Goal: Communication & Community: Answer question/provide support

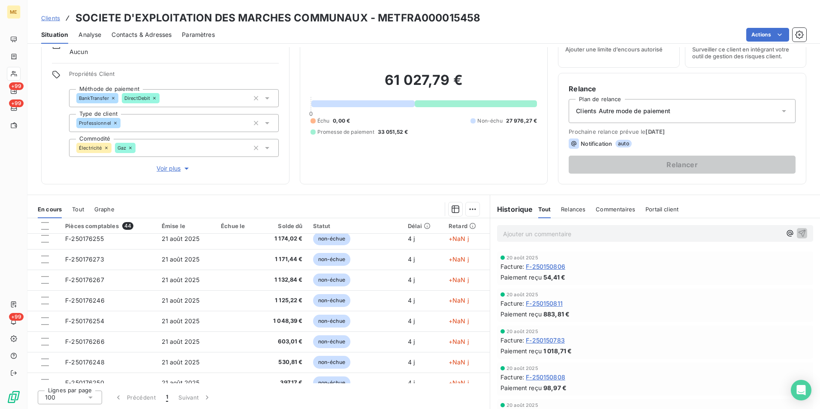
scroll to position [199, 0]
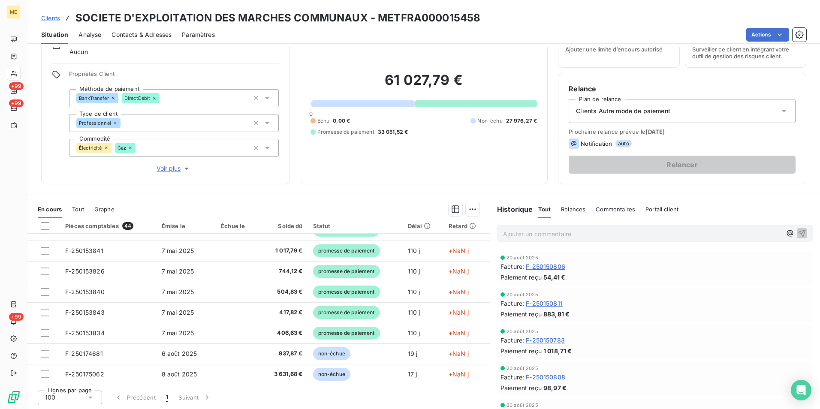
click at [435, 18] on h3 "SOCIETE D'EXPLOITATION DES MARCHES COMMUNAUX - METFRA000015458" at bounding box center [277, 17] width 405 height 15
copy h3 "METFRA000015458"
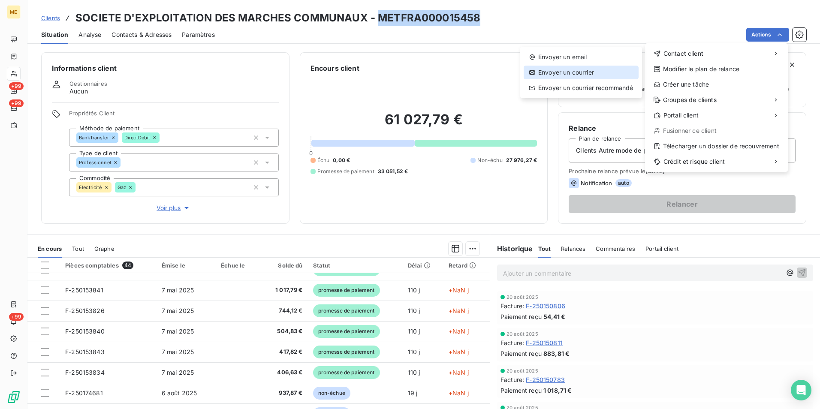
click at [552, 75] on div "Envoyer un courrier" at bounding box center [580, 73] width 115 height 14
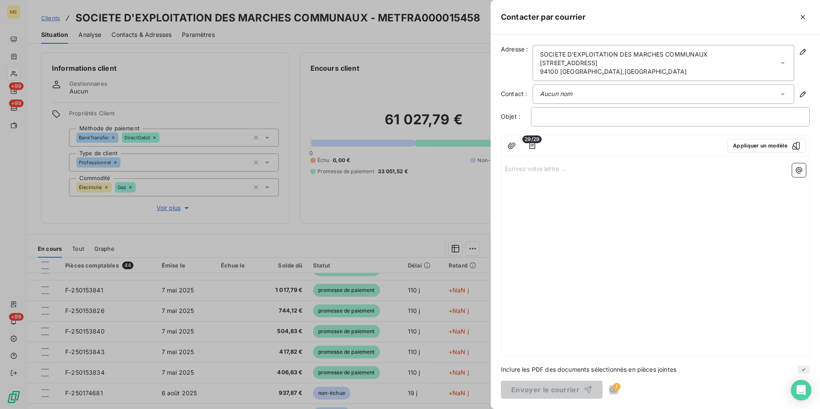
click at [527, 172] on p "Écrivez votre lettre ... ﻿" at bounding box center [654, 168] width 301 height 10
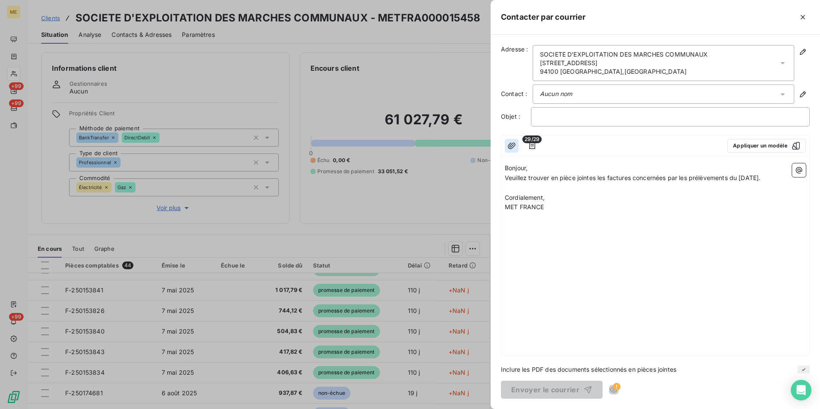
click at [516, 147] on button "button" at bounding box center [511, 146] width 14 height 14
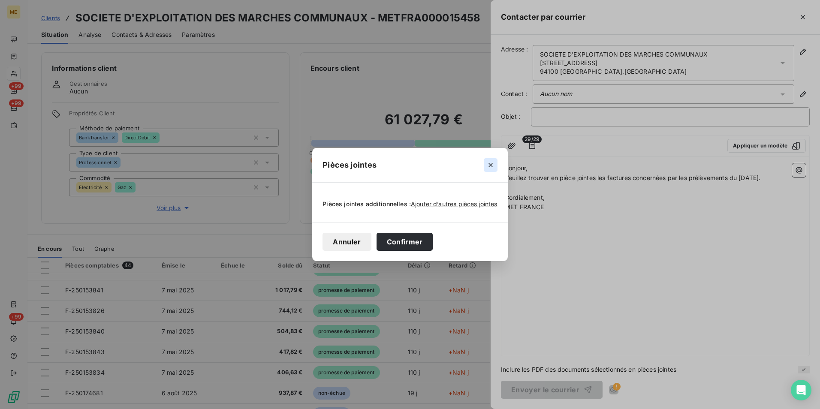
click at [495, 167] on button "button" at bounding box center [490, 165] width 14 height 14
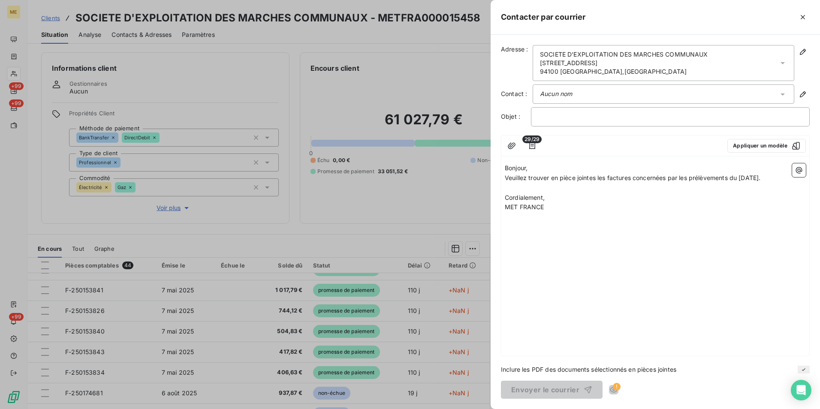
click at [534, 141] on span "29/29" at bounding box center [531, 139] width 19 height 8
click at [532, 145] on icon "button" at bounding box center [532, 145] width 9 height 9
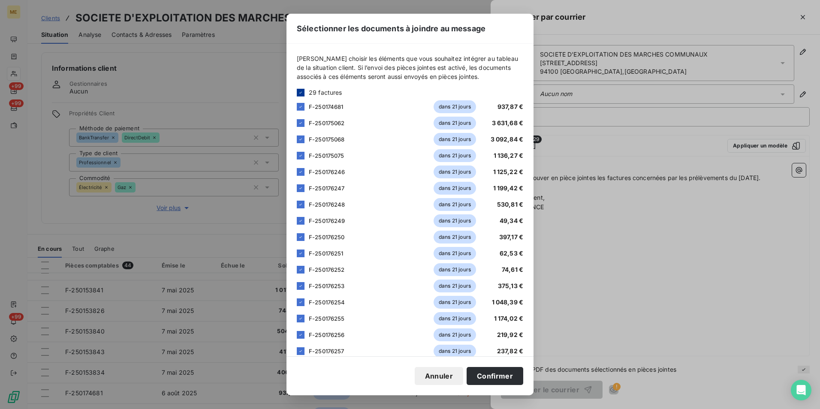
click at [301, 91] on icon at bounding box center [300, 92] width 5 height 5
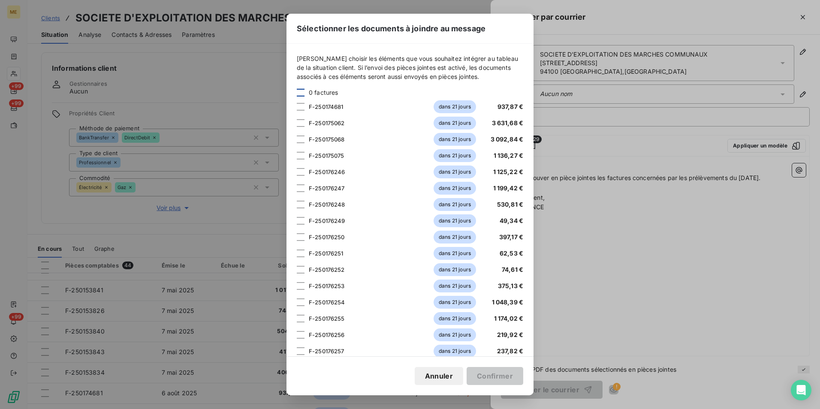
click at [607, 227] on div "Sélectionner les documents à joindre au message Veuillez choisir les éléments q…" at bounding box center [410, 204] width 820 height 409
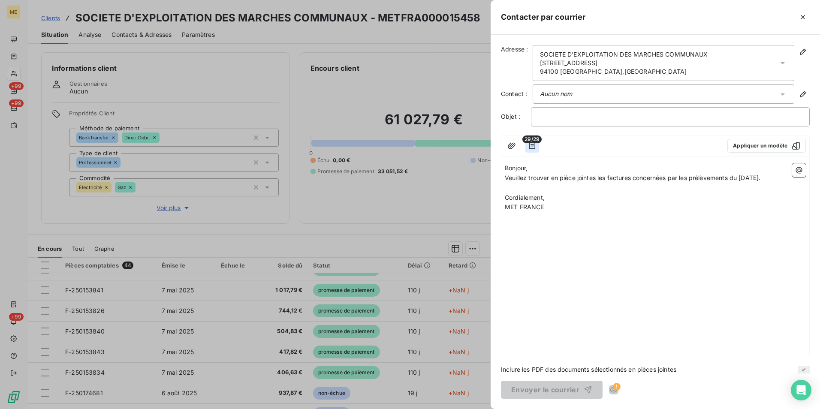
click at [528, 144] on icon "button" at bounding box center [532, 145] width 9 height 9
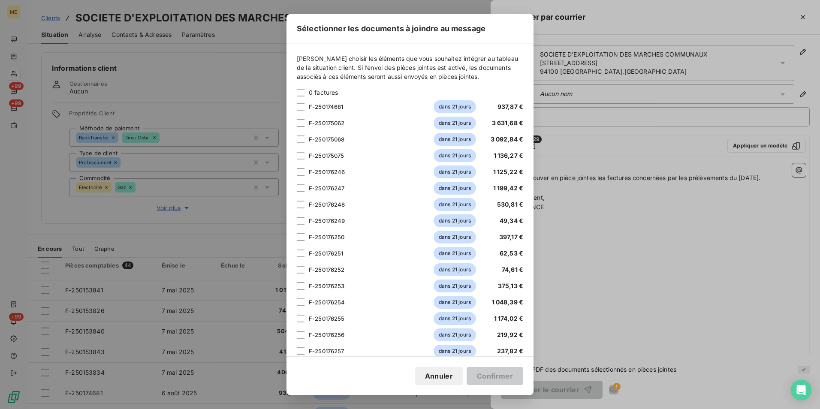
click at [612, 232] on div "Sélectionner les documents à joindre au message Veuillez choisir les éléments q…" at bounding box center [410, 204] width 820 height 409
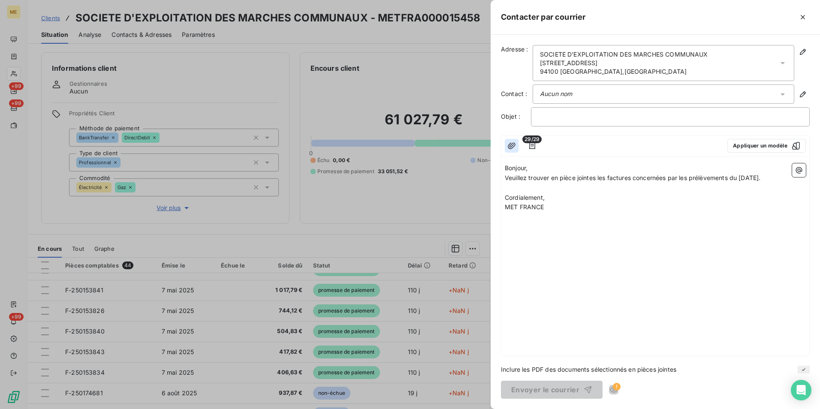
click at [506, 144] on button "button" at bounding box center [511, 146] width 14 height 14
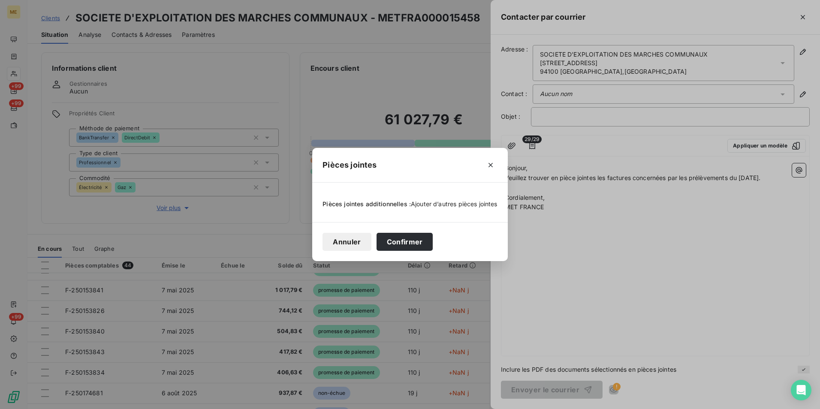
click at [433, 200] on span "Ajouter d’autres pièces jointes" at bounding box center [454, 203] width 87 height 7
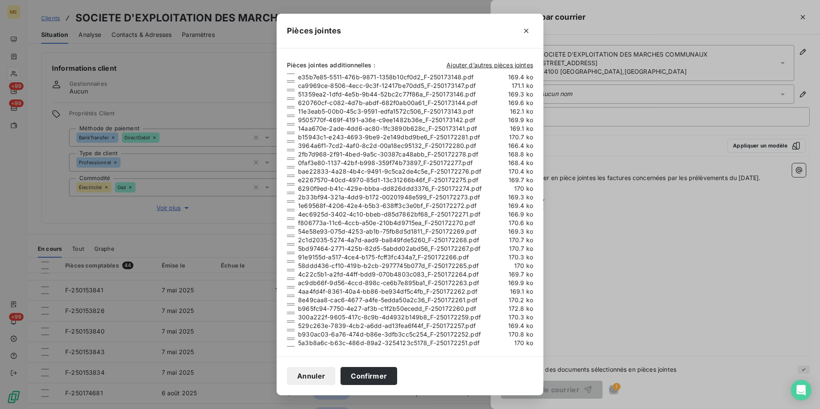
scroll to position [6, 0]
click at [289, 74] on div at bounding box center [291, 76] width 8 height 8
click at [289, 84] on div at bounding box center [291, 85] width 8 height 8
click at [289, 90] on div at bounding box center [291, 93] width 8 height 8
click at [288, 101] on div at bounding box center [291, 102] width 8 height 8
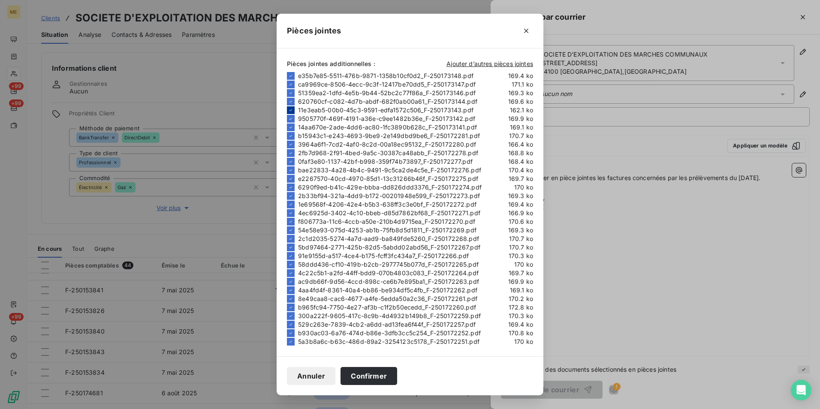
click at [289, 111] on icon at bounding box center [290, 110] width 5 height 5
click at [288, 112] on div at bounding box center [291, 110] width 8 height 8
click at [374, 374] on button "Confirmer" at bounding box center [368, 376] width 57 height 18
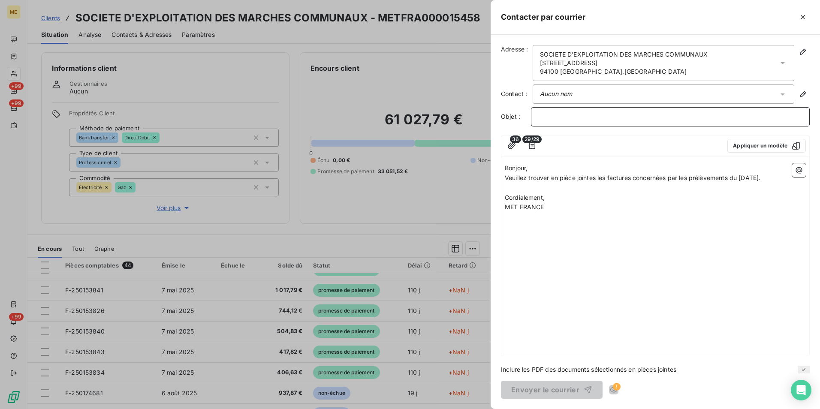
click at [553, 117] on p "﻿" at bounding box center [670, 117] width 264 height 10
click at [531, 145] on icon "button" at bounding box center [532, 145] width 9 height 9
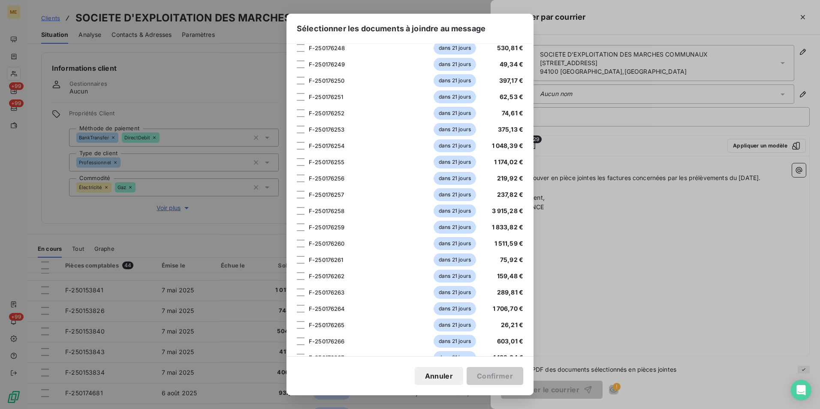
scroll to position [223, 0]
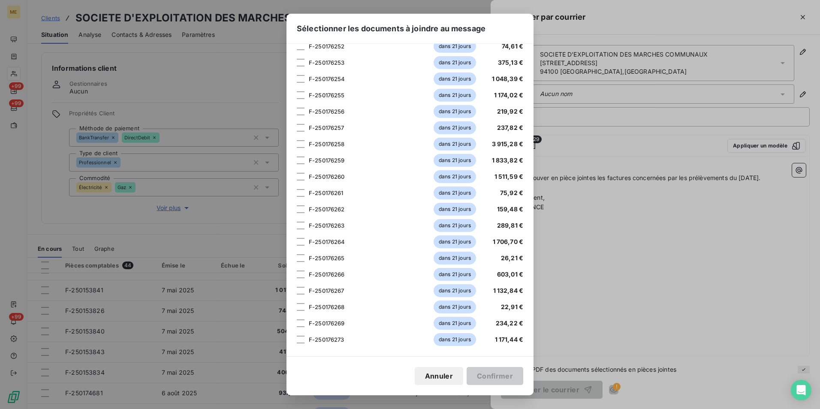
click at [642, 307] on div "Sélectionner les documents à joindre au message Veuillez choisir les éléments q…" at bounding box center [410, 204] width 820 height 409
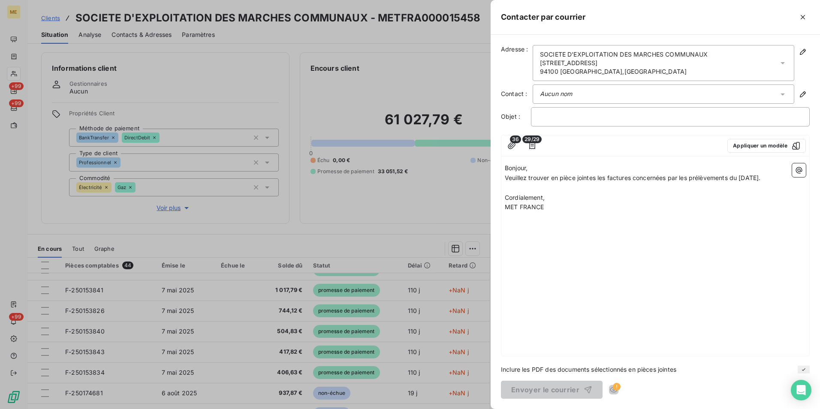
click at [512, 140] on span "36" at bounding box center [515, 139] width 11 height 8
click at [513, 147] on icon "button" at bounding box center [511, 145] width 8 height 6
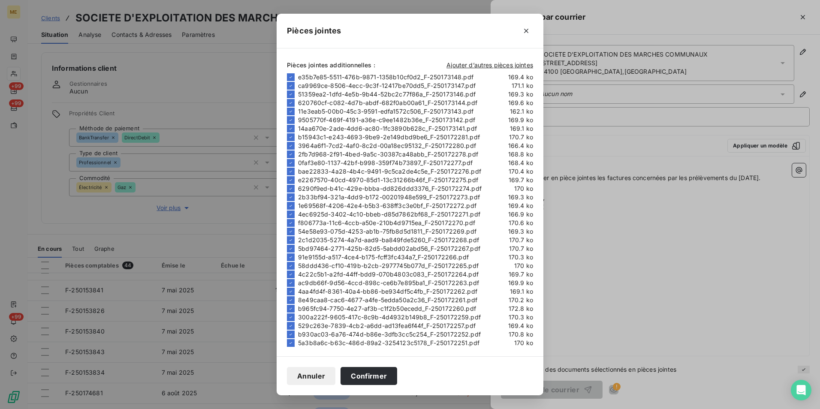
scroll to position [6, 0]
click at [367, 381] on button "Confirmer" at bounding box center [368, 376] width 57 height 18
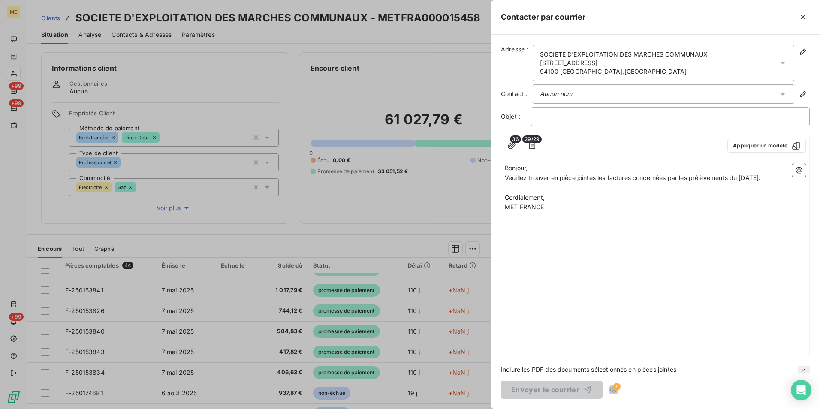
click at [587, 97] on div "Aucun nom" at bounding box center [662, 93] width 261 height 19
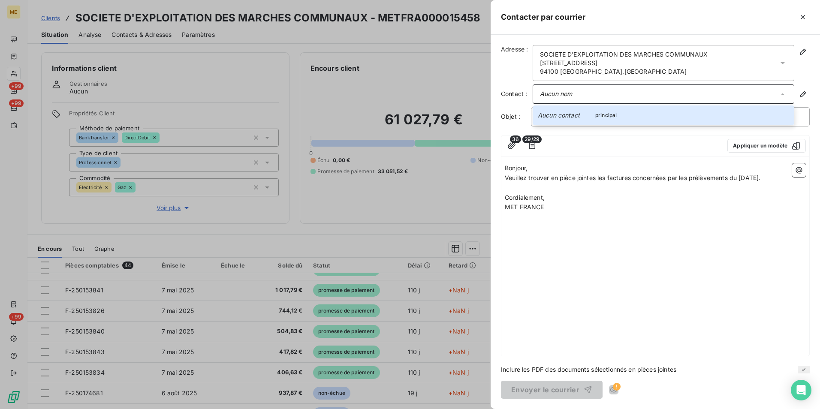
click at [608, 96] on div "Aucun nom" at bounding box center [662, 93] width 261 height 19
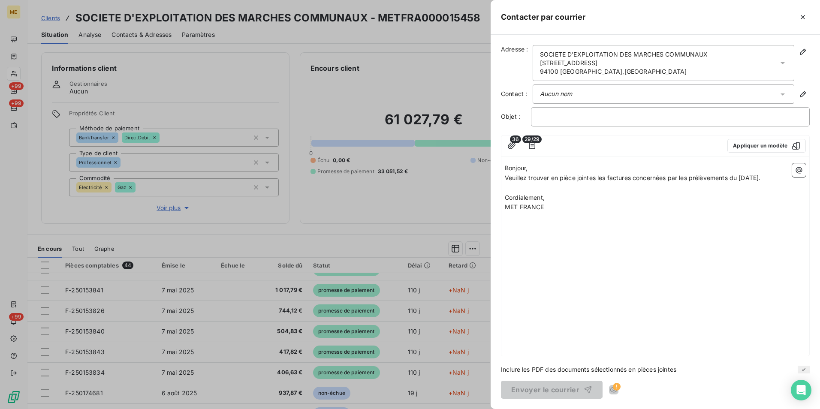
click at [569, 96] on em "Aucun nom" at bounding box center [556, 93] width 32 height 7
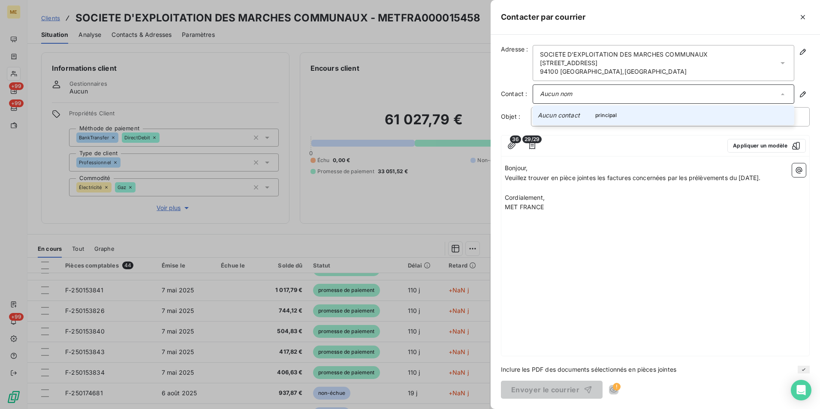
click at [568, 118] on em "Aucun contact" at bounding box center [558, 114] width 42 height 7
click at [593, 119] on p "﻿" at bounding box center [670, 117] width 264 height 10
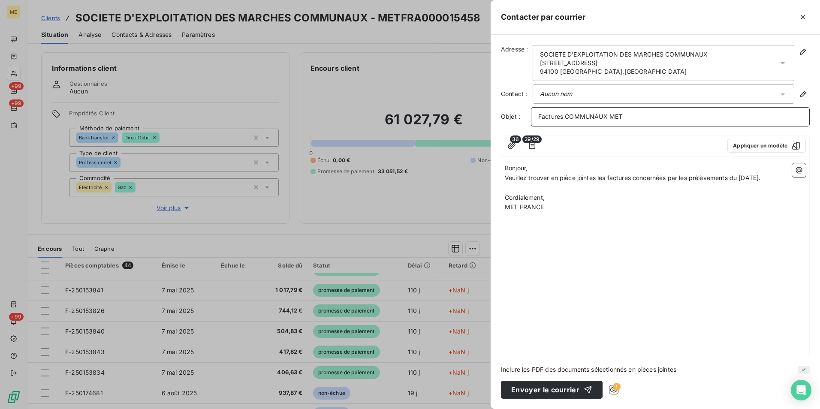
click at [566, 121] on p "Factures COMMUNAUX MET" at bounding box center [670, 117] width 264 height 10
click at [635, 118] on span "Factures MET - COMMUNAUX MET" at bounding box center [589, 116] width 103 height 7
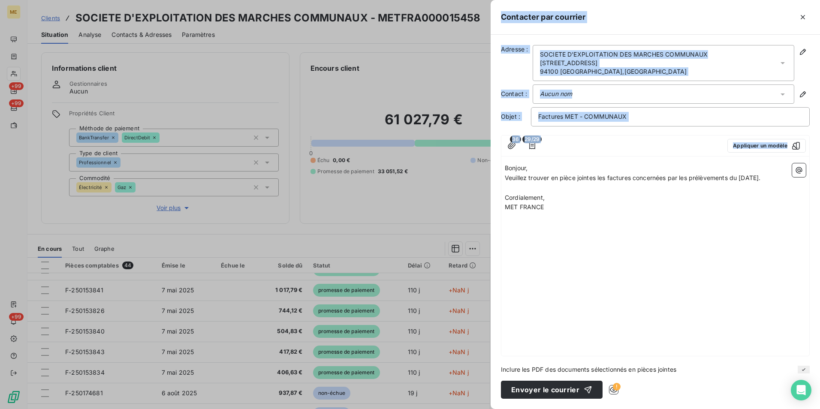
drag, startPoint x: 566, startPoint y: 217, endPoint x: 484, endPoint y: 146, distance: 108.5
click at [484, 408] on div "Contacter par courrier Adresse : SOCIETE D'EXPLOITATION DES MARCHES COMMUNAUX 7…" at bounding box center [410, 409] width 820 height 0
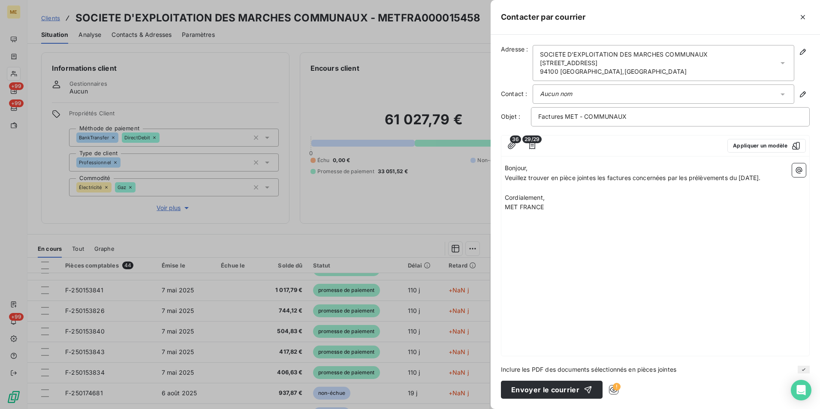
drag, startPoint x: 484, startPoint y: 146, endPoint x: 555, endPoint y: 204, distance: 91.6
click at [555, 201] on p "Cordialement," at bounding box center [654, 198] width 301 height 10
click at [554, 214] on div "Bonjour, Veuillez trouver en pièce jointes les factures concernées par les prél…" at bounding box center [655, 258] width 308 height 196
click at [550, 210] on p "MET FRANCE" at bounding box center [654, 207] width 301 height 10
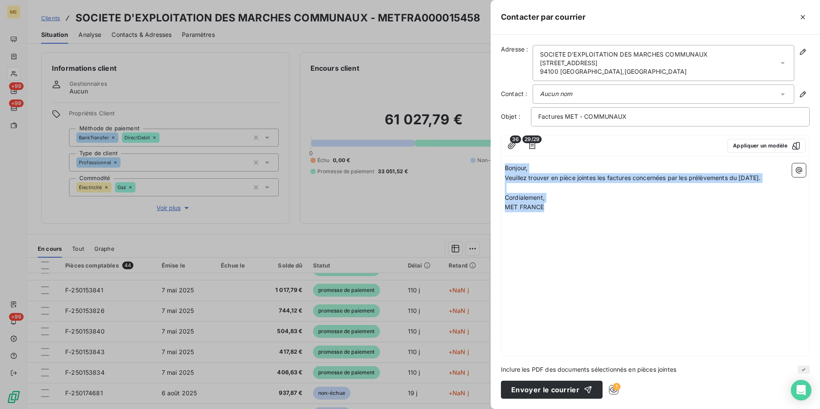
drag, startPoint x: 549, startPoint y: 210, endPoint x: 490, endPoint y: 158, distance: 79.3
click at [490, 408] on div "Contacter par courrier Adresse : SOCIETE D'EXPLOITATION DES MARCHES COMMUNAUX 7…" at bounding box center [410, 409] width 820 height 0
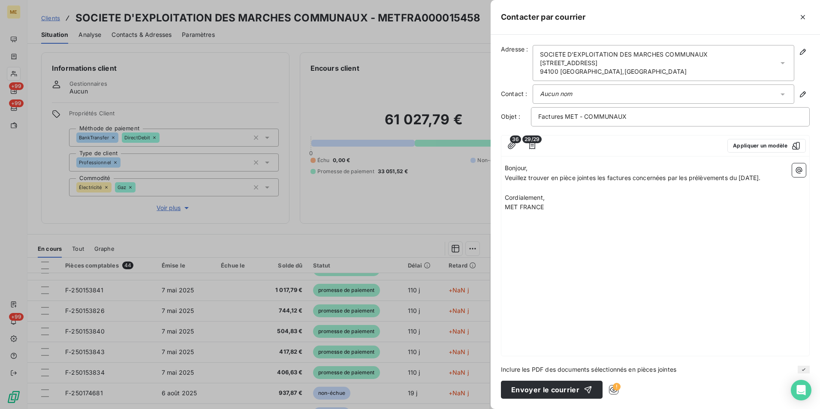
click at [567, 213] on div "Bonjour, Veuillez trouver en pièce jointes les factures concernées par les prél…" at bounding box center [655, 258] width 308 height 196
click at [531, 189] on p "﻿" at bounding box center [654, 188] width 301 height 10
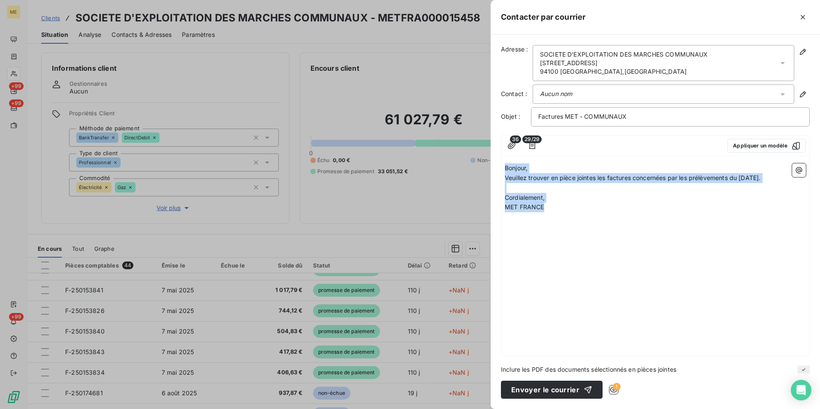
drag, startPoint x: 555, startPoint y: 211, endPoint x: 483, endPoint y: 162, distance: 88.2
click at [483, 408] on div "Contacter par courrier Adresse : SOCIETE D'EXPLOITATION DES MARCHES COMMUNAUX 7…" at bounding box center [410, 409] width 820 height 0
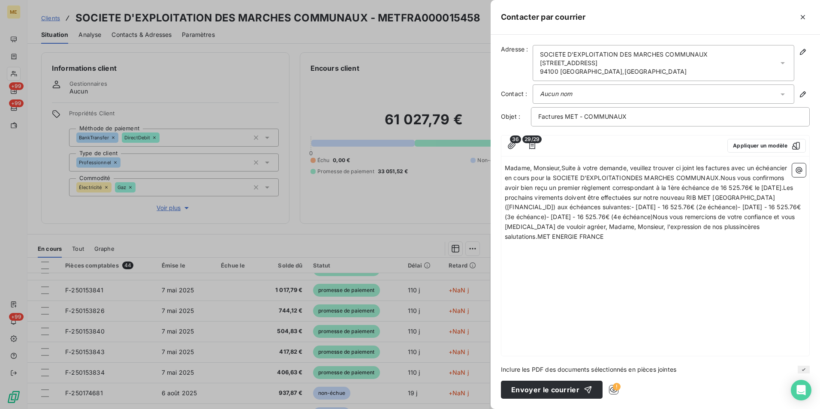
click at [561, 167] on span "Madame, Monsieur,Suite à votre demande, veuillez trouver ci joint les factures …" at bounding box center [653, 202] width 298 height 76
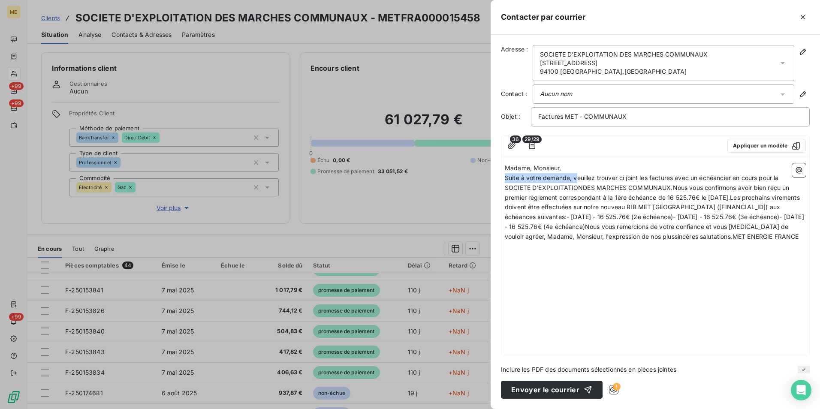
drag, startPoint x: 576, startPoint y: 178, endPoint x: 488, endPoint y: 183, distance: 88.4
click at [488, 408] on div "Contacter par courrier Adresse : SOCIETE D'EXPLOITATION DES MARCHES COMMUNAUX 7…" at bounding box center [410, 409] width 820 height 0
click at [657, 224] on span "Veuillez trouver ci joint les factures avec un échéancier en cours pour la SOCI…" at bounding box center [652, 207] width 296 height 66
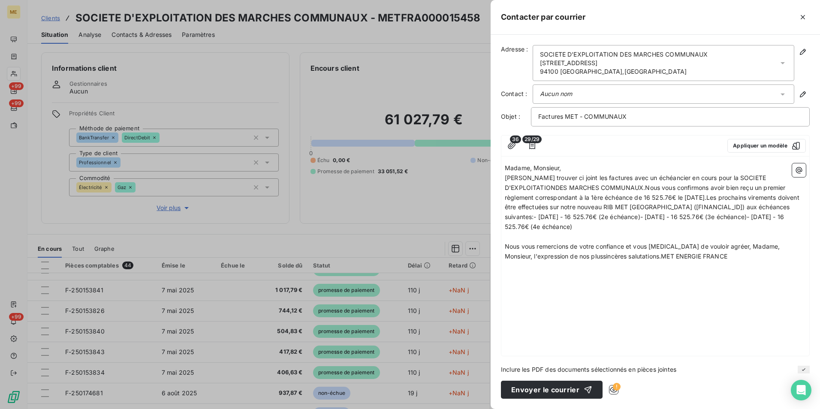
click at [634, 255] on span "Nous vous remercions de votre confiance et vous prions de vouloir agréer, Madam…" at bounding box center [642, 251] width 277 height 17
click at [643, 190] on span "Veuillez trouver ci joint les factures avec un échéancier en cours pour la SOCI…" at bounding box center [652, 202] width 296 height 56
drag, startPoint x: 661, startPoint y: 225, endPoint x: 645, endPoint y: 192, distance: 37.0
click at [645, 192] on p "Veuillez trouver ci joint les factures avec un échéancier en cours pour la SOCI…" at bounding box center [654, 202] width 301 height 59
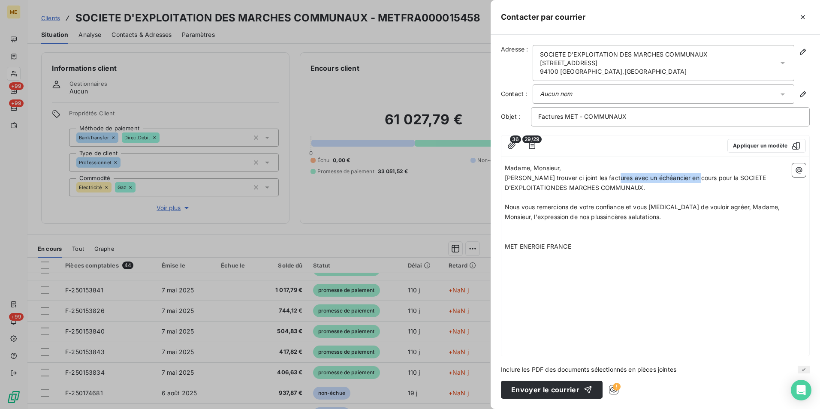
drag, startPoint x: 609, startPoint y: 176, endPoint x: 692, endPoint y: 178, distance: 82.8
click at [692, 178] on span "Veuillez trouver ci joint les factures avec un échéancier en cours pour la SOCI…" at bounding box center [635, 182] width 263 height 17
click at [609, 192] on p "Veuillez trouver ci joint les factures prélevés le 16/08/2025 pour la SOCIETE D…" at bounding box center [654, 183] width 301 height 20
click at [628, 181] on span "Veuillez trouver ci joint les factures prélevés le 16/08/2025 pour la SOCIETE D…" at bounding box center [639, 182] width 270 height 17
click at [604, 243] on p "MET ENERGIE FRANCE" at bounding box center [654, 247] width 301 height 10
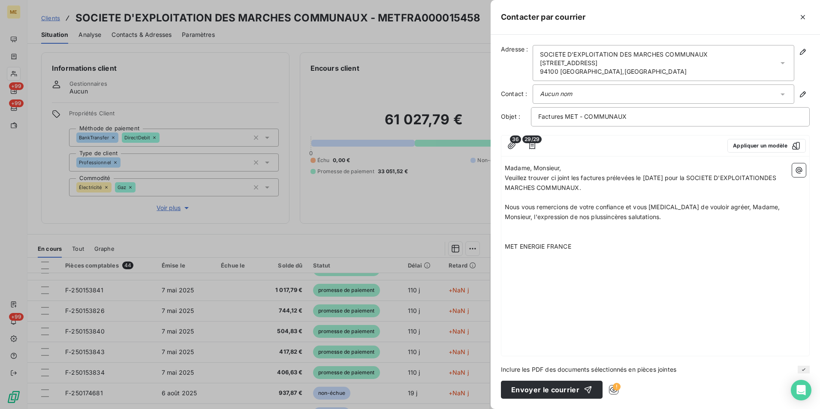
click at [557, 176] on span "Veuillez trouver ci joint les factures prélevées le 16/08/2025 pour la SOCIETE …" at bounding box center [640, 182] width 273 height 17
click at [588, 179] on span "Veuillez trouver ci-joint les factures prélevées le 16/08/2025 pour la SOCIETE …" at bounding box center [641, 182] width 274 height 17
click at [589, 191] on p "Veuillez trouver ci-joint les factures prélevées le 16/08/2025 pour la SOCIETE …" at bounding box center [654, 183] width 301 height 20
click at [778, 180] on span "Veuillez trouver ci-joint les factures prélevées le 16/08/2025 pour la SOCIETE …" at bounding box center [641, 182] width 274 height 17
click at [574, 216] on span "Nous vous remercions de votre confiance et vous prions de vouloir agréer, Madam…" at bounding box center [642, 211] width 277 height 17
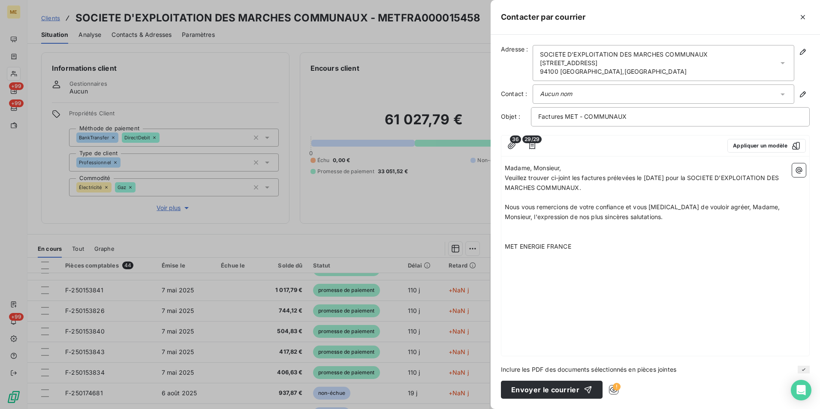
click at [597, 250] on p "MET ENERGIE FRANCE" at bounding box center [654, 247] width 301 height 10
click at [509, 144] on icon "button" at bounding box center [511, 145] width 8 height 6
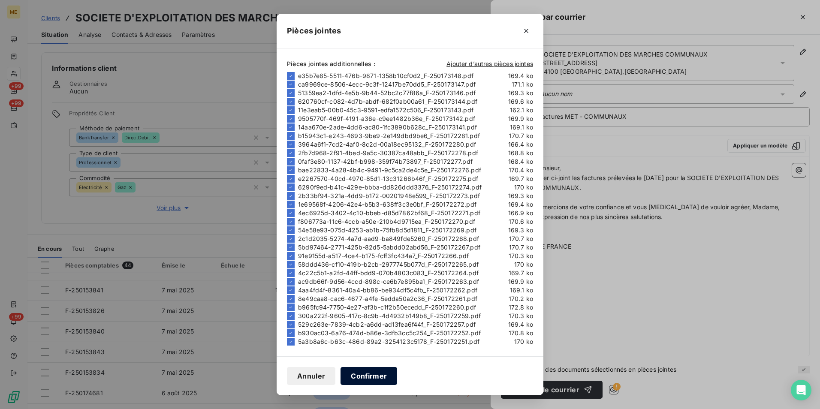
click at [375, 383] on button "Confirmer" at bounding box center [368, 376] width 57 height 18
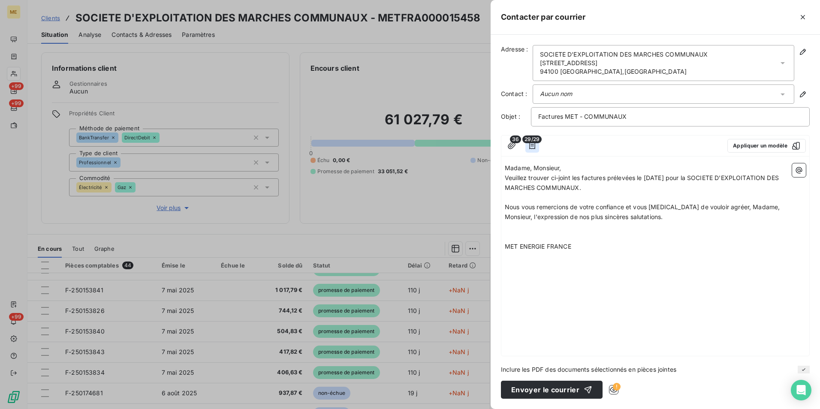
click at [532, 149] on icon "button" at bounding box center [532, 145] width 9 height 9
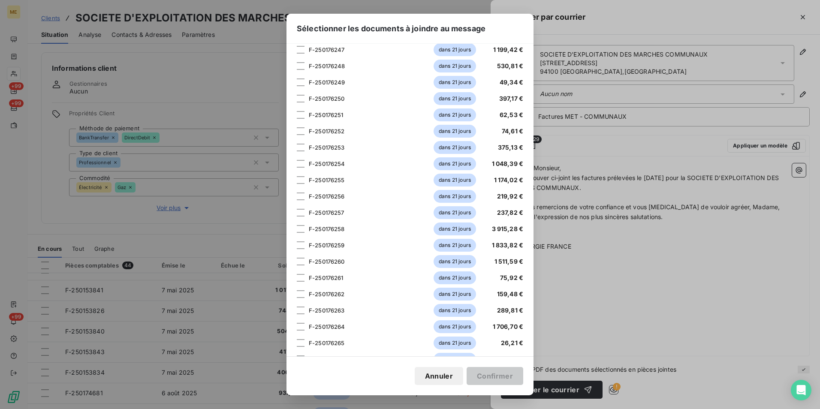
scroll to position [223, 0]
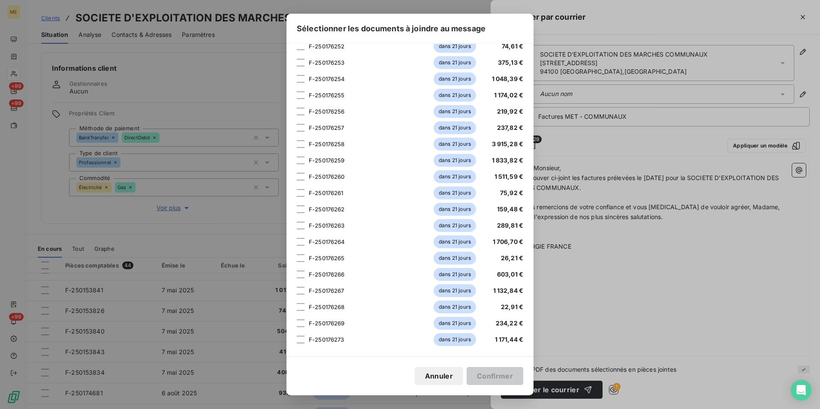
click at [620, 301] on div "Sélectionner les documents à joindre au message Veuillez choisir les éléments q…" at bounding box center [410, 204] width 820 height 409
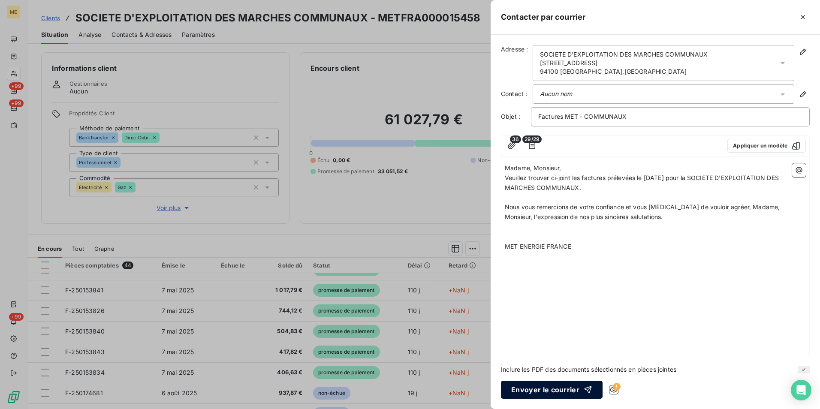
click at [559, 392] on button "Envoyer le courrier" at bounding box center [552, 390] width 102 height 18
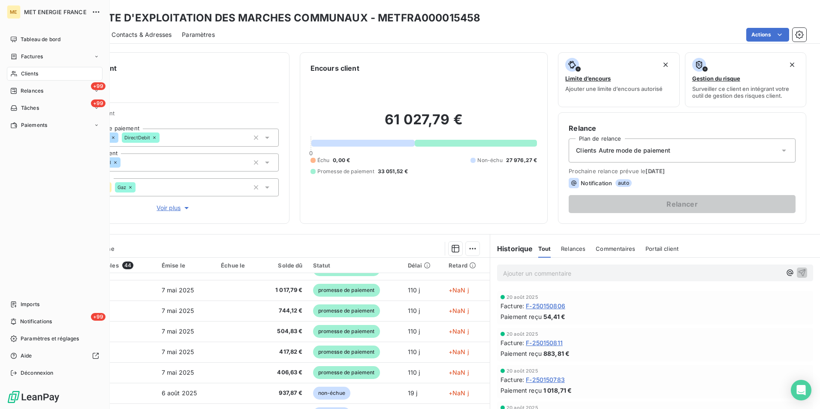
click at [17, 71] on icon at bounding box center [13, 73] width 7 height 7
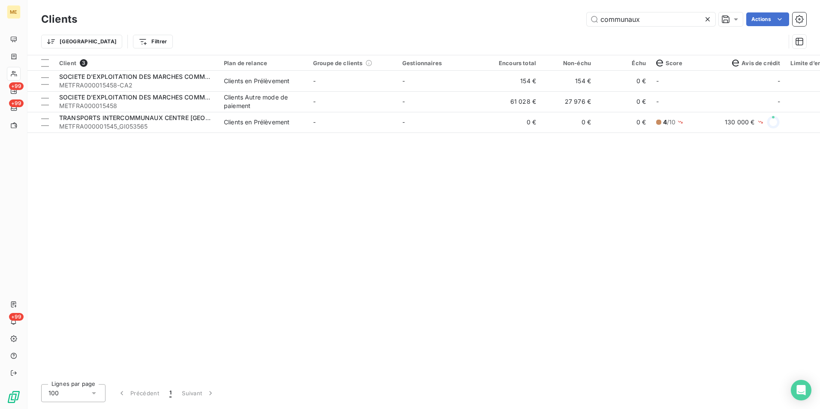
drag, startPoint x: 641, startPoint y: 22, endPoint x: 523, endPoint y: 25, distance: 117.9
click at [523, 25] on div "communaux Actions" at bounding box center [446, 19] width 718 height 14
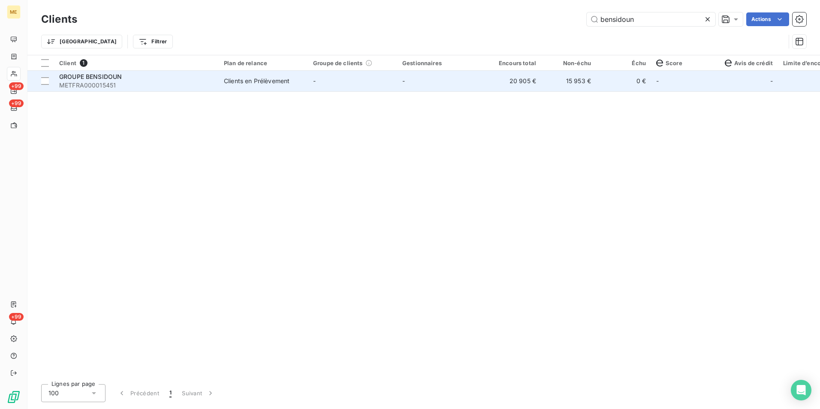
type input "bensidoun"
click at [263, 73] on td "Clients en Prélèvement" at bounding box center [263, 81] width 89 height 21
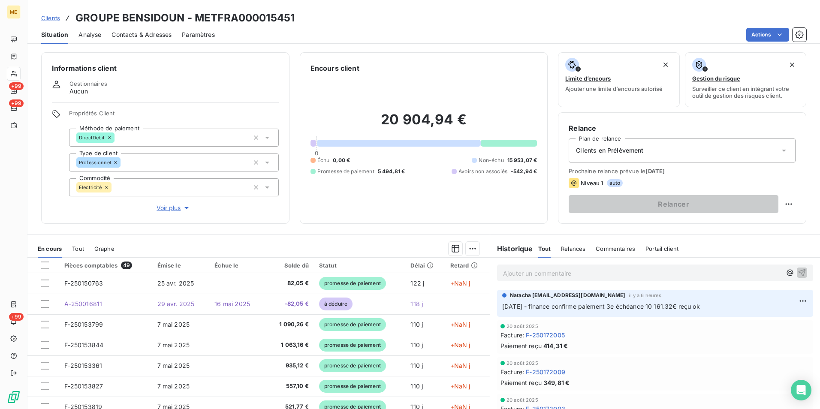
click at [240, 18] on h3 "GROUPE BENSIDOUN - METFRA000015451" at bounding box center [184, 17] width 219 height 15
copy h3 "METFRA000015451"
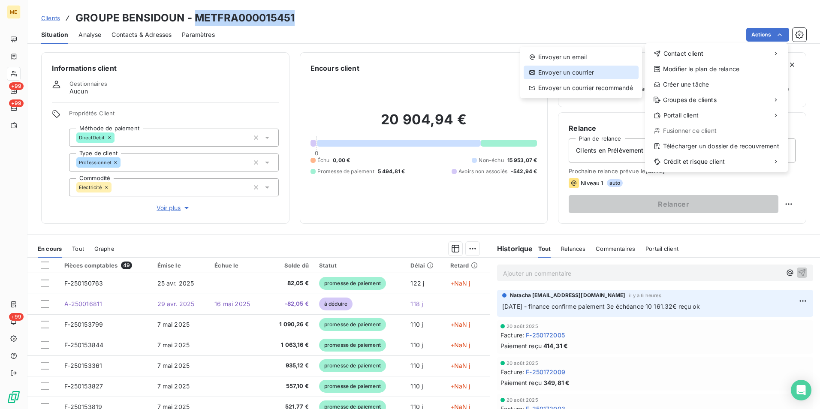
click at [547, 72] on div "Envoyer un courrier" at bounding box center [580, 73] width 115 height 14
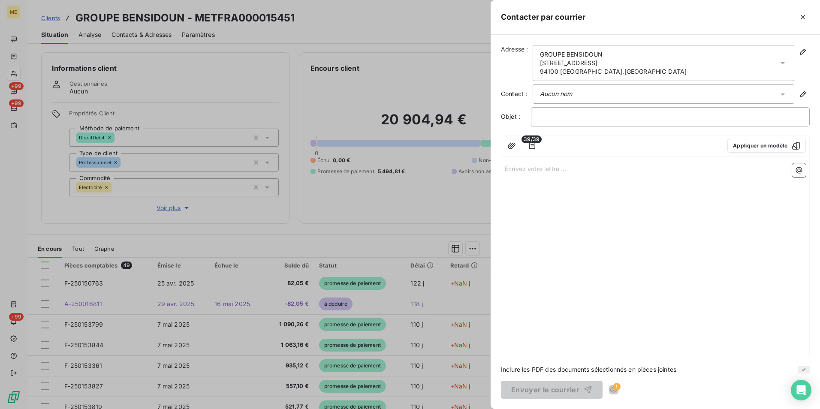
click at [525, 170] on p "Écrivez votre lettre ... ﻿" at bounding box center [654, 168] width 301 height 10
click at [539, 178] on div "Écrivez votre lettre ... ﻿" at bounding box center [655, 258] width 308 height 196
click at [522, 167] on p "Écrivez votre lettre ... ﻿" at bounding box center [654, 168] width 301 height 10
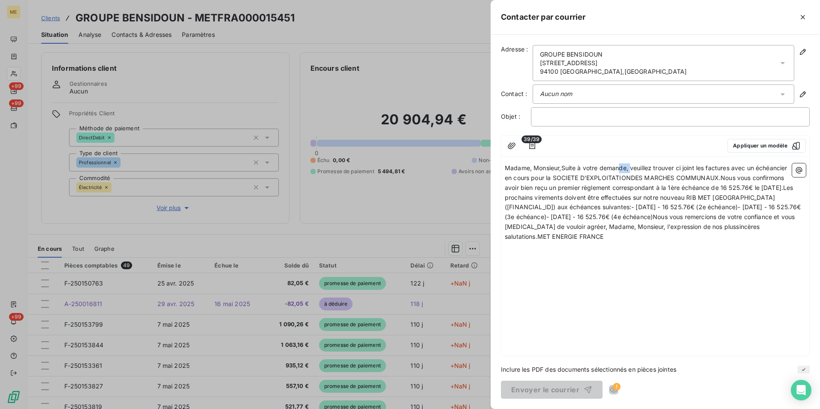
drag, startPoint x: 631, startPoint y: 169, endPoint x: 617, endPoint y: 169, distance: 14.1
click at [617, 169] on span "Madame, Monsieur,Suite à votre demande, veuillez trouver ci joint les factures …" at bounding box center [653, 202] width 298 height 76
drag, startPoint x: 632, startPoint y: 168, endPoint x: 561, endPoint y: 169, distance: 70.3
click at [561, 169] on span "Madame, Monsieur,Suite à votre demande, veuillez trouver ci joint les factures …" at bounding box center [653, 202] width 298 height 76
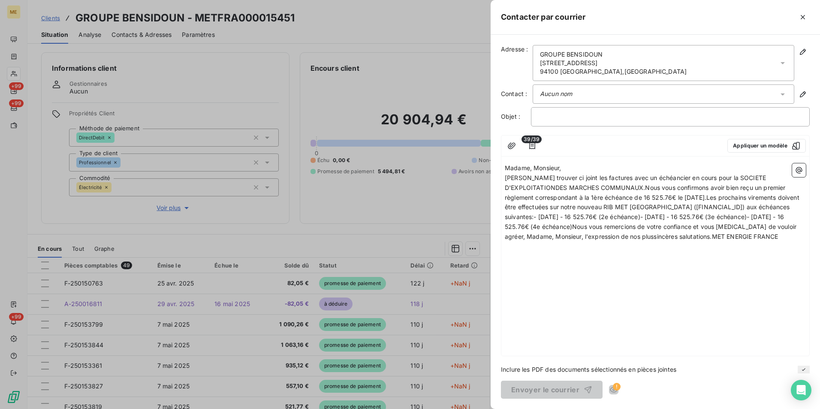
click at [582, 240] on p "Veuillez trouver ci joint les factures avec un échéancier en cours pour la SOCI…" at bounding box center [654, 207] width 301 height 69
click at [559, 177] on span "Veuillez trouver ci joint les factures avec un échéancier en cours pour la SOCI…" at bounding box center [652, 207] width 296 height 66
click at [658, 225] on span "Veuillez trouver ci-joint les factures avec un échéancier en cours pour la SOCI…" at bounding box center [652, 207] width 296 height 66
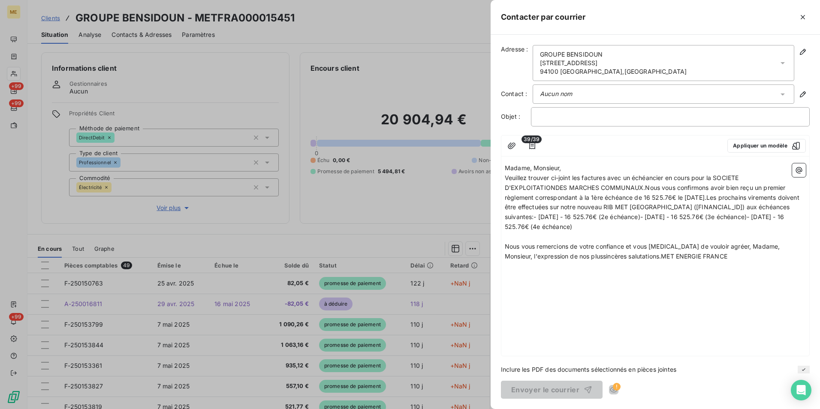
click at [636, 254] on span "Nous vous remercions de votre confiance et vous prions de vouloir agréer, Madam…" at bounding box center [642, 251] width 277 height 17
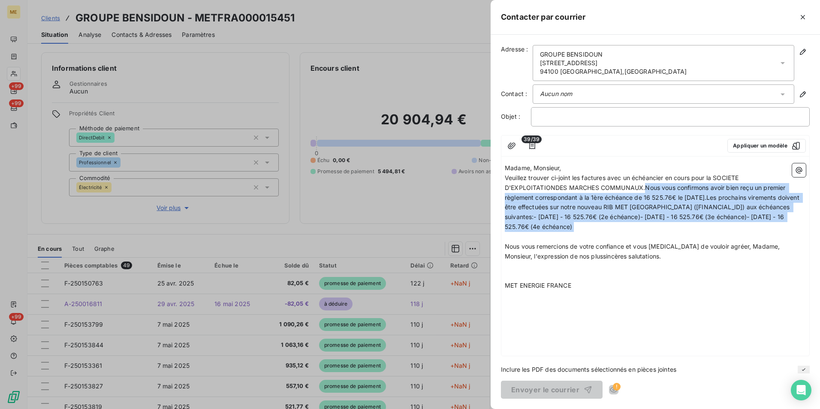
drag, startPoint x: 666, startPoint y: 232, endPoint x: 644, endPoint y: 184, distance: 52.7
click at [644, 184] on div "Madame, Monsieur, Veuillez trouver ci-joint les factures avec un échéancier en …" at bounding box center [654, 226] width 301 height 127
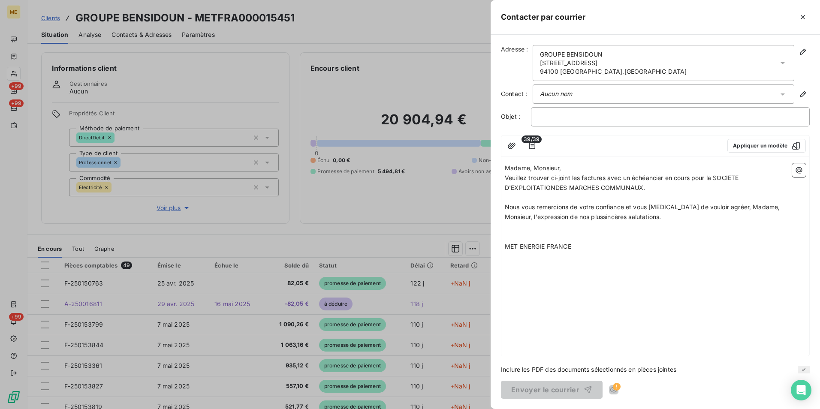
click at [718, 176] on span "Veuillez trouver ci-joint les factures avec un échéancier en cours pour la SOCI…" at bounding box center [621, 182] width 235 height 17
drag, startPoint x: 717, startPoint y: 175, endPoint x: 721, endPoint y: 191, distance: 16.3
click at [721, 191] on p "Veuillez trouver ci-joint les factures avec un échéancier en cours pour la SOCI…" at bounding box center [654, 183] width 301 height 20
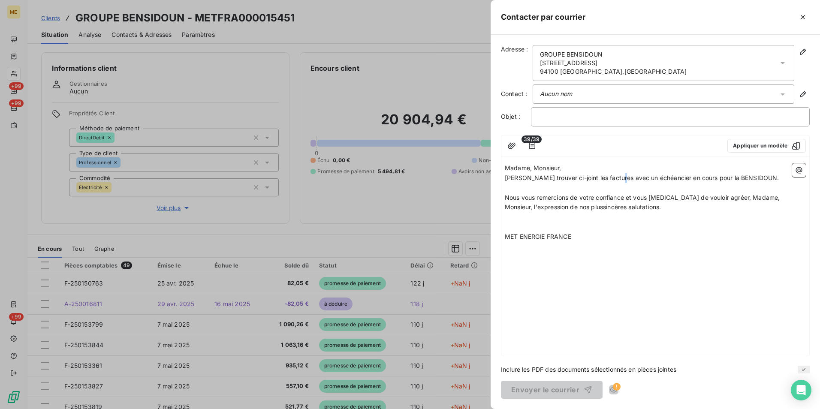
click at [614, 177] on span "Veuillez trouver ci-joint les factures avec un échéancier en cours pour la BENS…" at bounding box center [641, 177] width 274 height 7
drag, startPoint x: 692, startPoint y: 177, endPoint x: 612, endPoint y: 177, distance: 80.2
click at [612, 177] on span "Veuillez trouver ci-joint les factures avec un échéancier en cours pour la BENS…" at bounding box center [641, 177] width 274 height 7
click at [662, 177] on span "Veuillez trouver ci-joint les factures prélevées pour la BENSIDOUN." at bounding box center [600, 177] width 192 height 7
click at [575, 207] on span "Nous vous remercions de votre confiance et vous prions de vouloir agréer, Madam…" at bounding box center [642, 202] width 277 height 17
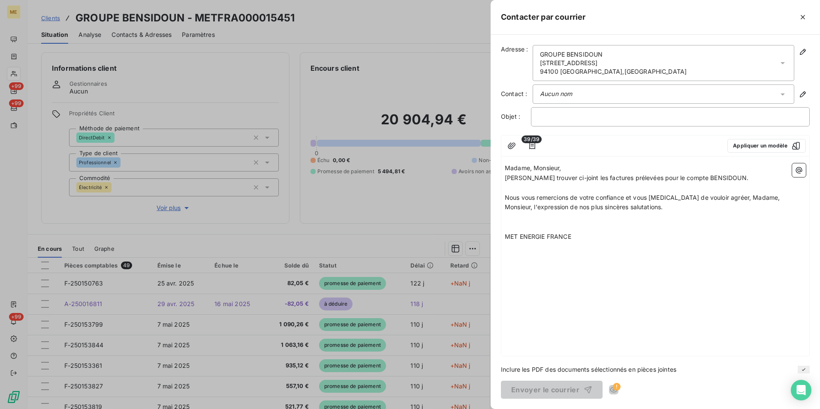
click at [644, 204] on p "Nous vous remercions de votre confiance et vous prions de vouloir agréer, Madam…" at bounding box center [654, 203] width 301 height 20
click at [553, 111] on div "﻿" at bounding box center [670, 116] width 279 height 19
click at [553, 112] on p "﻿" at bounding box center [670, 117] width 264 height 10
click at [530, 144] on icon "button" at bounding box center [532, 145] width 9 height 9
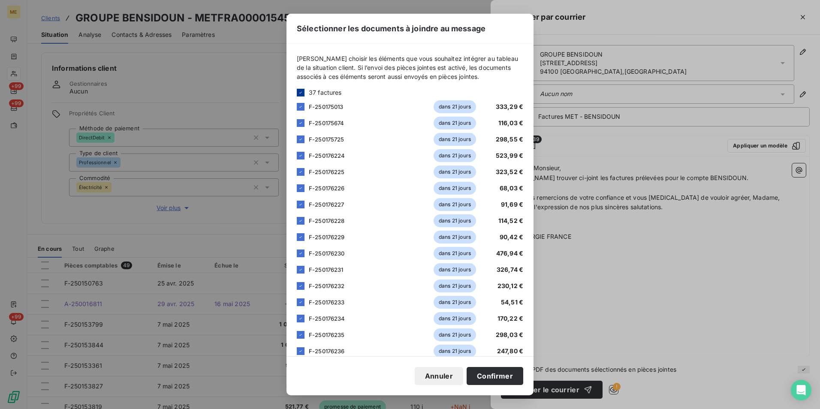
click at [301, 91] on icon at bounding box center [300, 92] width 5 height 5
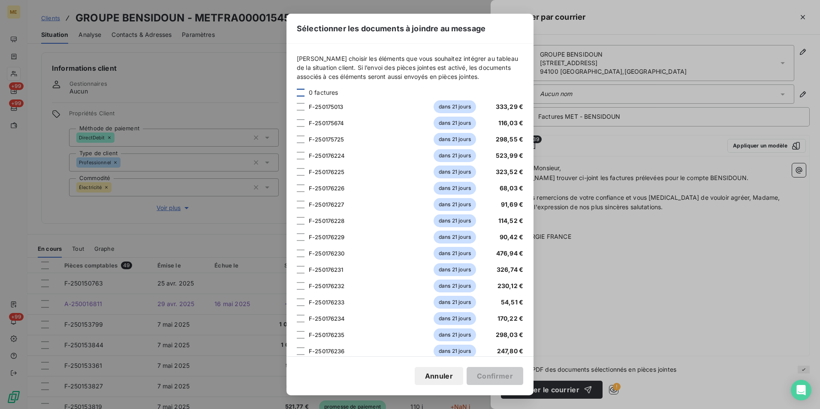
click at [633, 218] on div "Sélectionner les documents à joindre au message Veuillez choisir les éléments q…" at bounding box center [410, 204] width 820 height 409
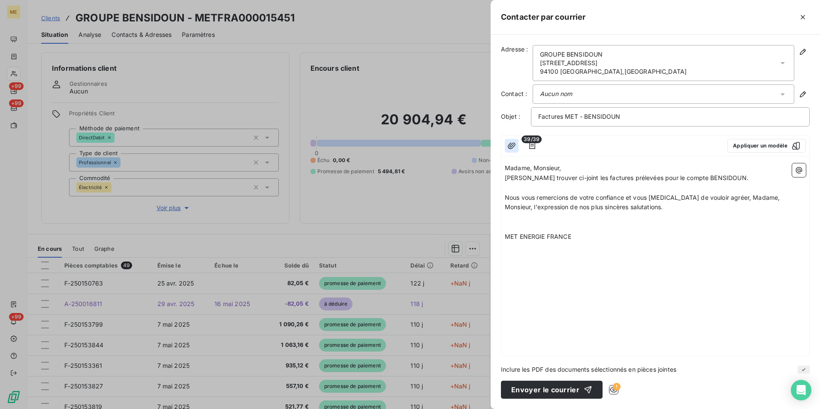
click at [516, 143] on button "button" at bounding box center [511, 146] width 14 height 14
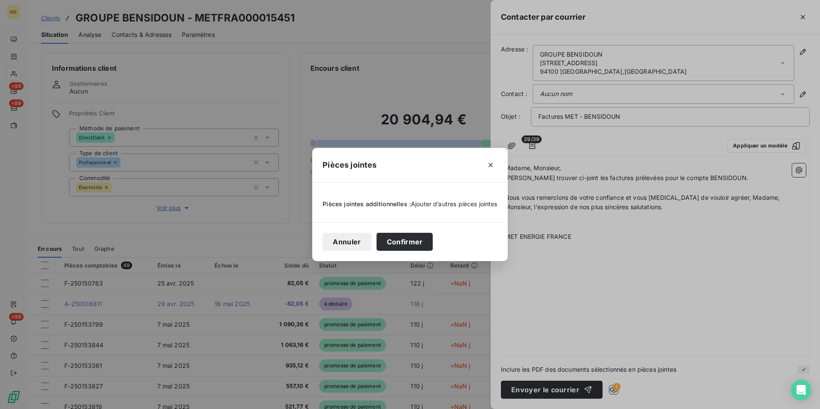
click at [438, 204] on span "Ajouter d’autres pièces jointes" at bounding box center [454, 203] width 87 height 7
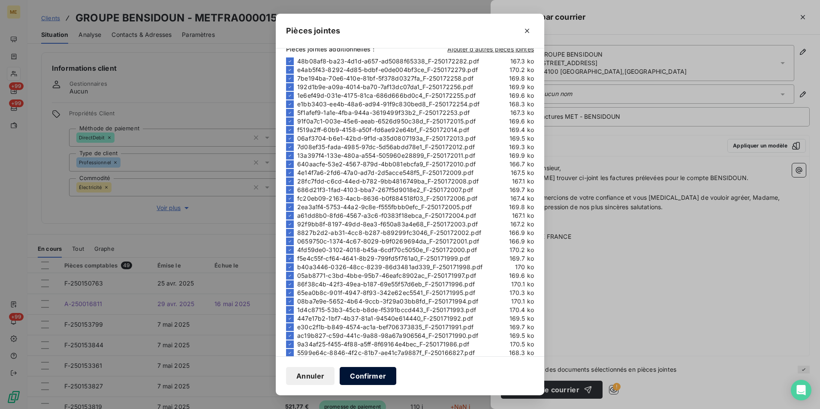
scroll to position [32, 0]
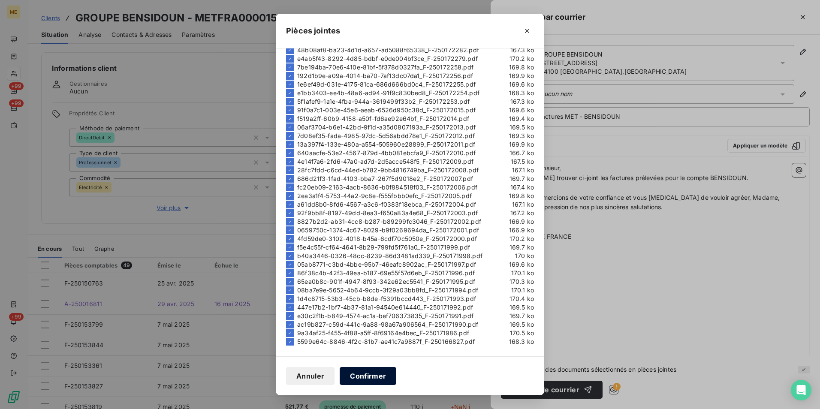
click at [372, 378] on button "Confirmer" at bounding box center [367, 376] width 57 height 18
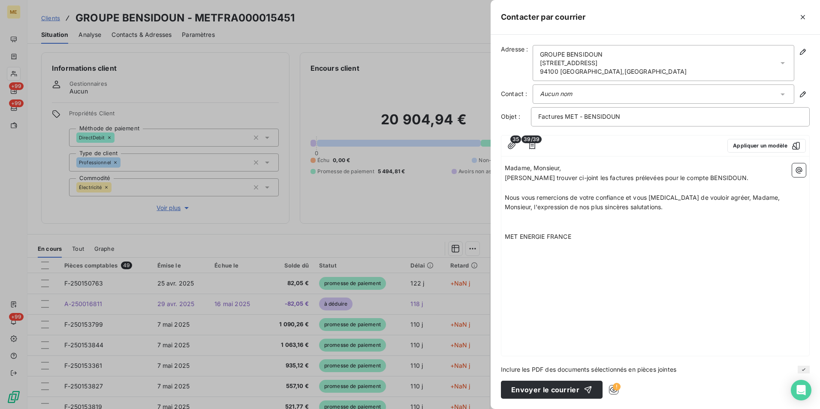
click at [602, 236] on p "MET ENERGIE FRANCE" at bounding box center [654, 237] width 301 height 10
click at [639, 179] on span "Veuillez trouver ci-joint les factures prélevées pour le compte BENSIDOUN." at bounding box center [625, 177] width 243 height 7
click at [644, 179] on span "Veuillez trouver ci-joint les factures prélevées LE 16/08/2025 pour le compte B…" at bounding box center [641, 177] width 274 height 7
click at [709, 179] on span "Veuillez trouver ci-joint les factures prélevées le 16/08/2025 pour le compte B…" at bounding box center [640, 177] width 272 height 7
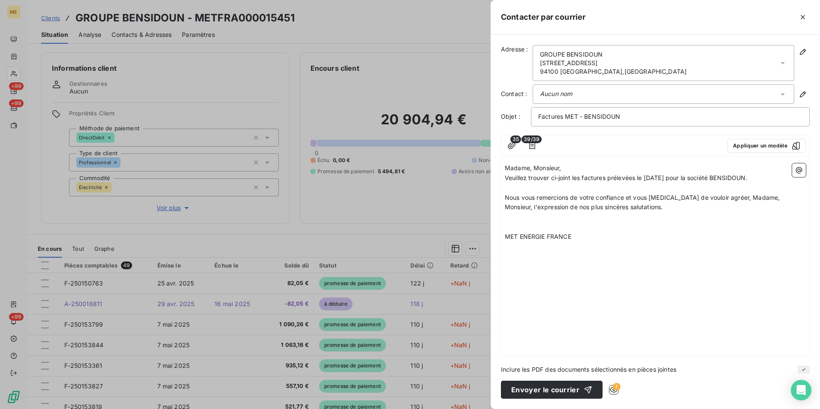
click at [648, 212] on p "Nous vous remercions de votre confiance et vous prions de vouloir agréer, Madam…" at bounding box center [654, 203] width 301 height 20
click at [560, 386] on button "Envoyer le courrier" at bounding box center [552, 390] width 102 height 18
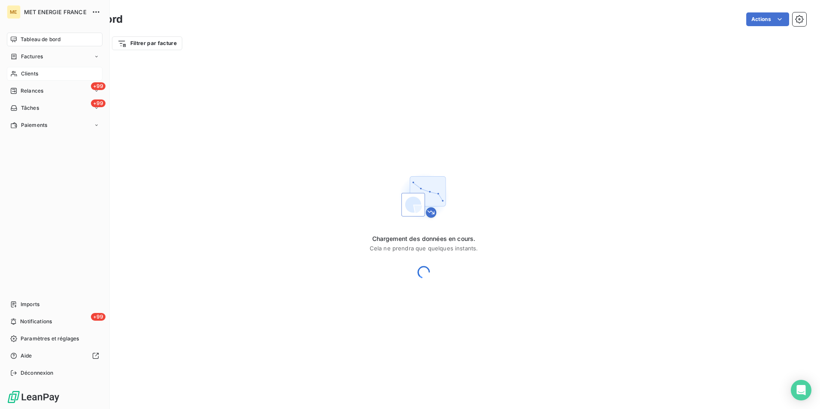
click at [23, 71] on span "Clients" at bounding box center [29, 74] width 17 height 8
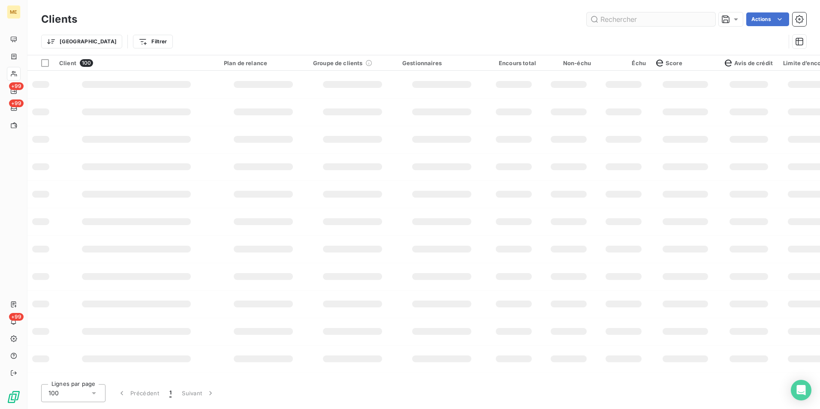
click at [633, 21] on input "text" at bounding box center [650, 19] width 129 height 14
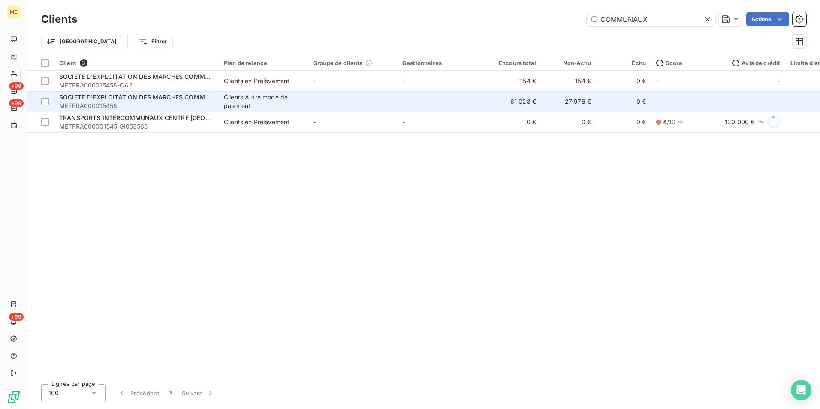
type input "COMMUNAUX"
click at [252, 96] on div "Clients Autre mode de paiement" at bounding box center [263, 101] width 79 height 17
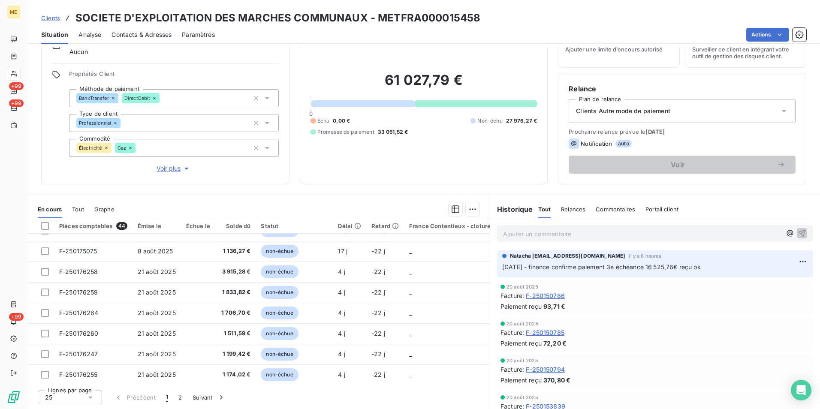
scroll to position [369, 0]
click at [576, 213] on div "Relances" at bounding box center [573, 209] width 24 height 18
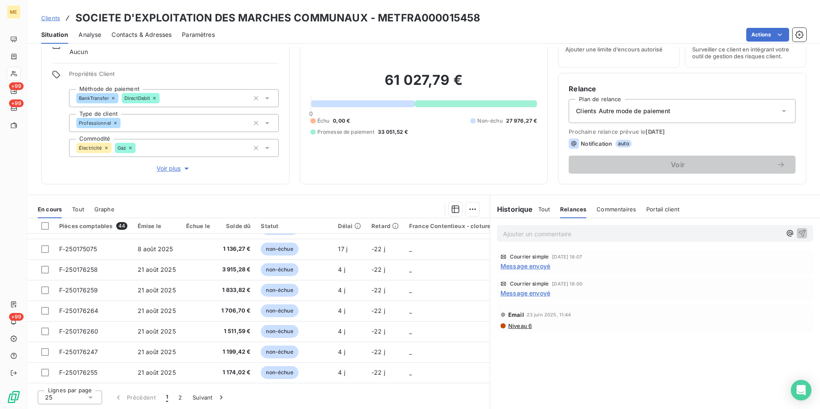
click at [520, 266] on span "Message envoyé" at bounding box center [525, 265] width 50 height 9
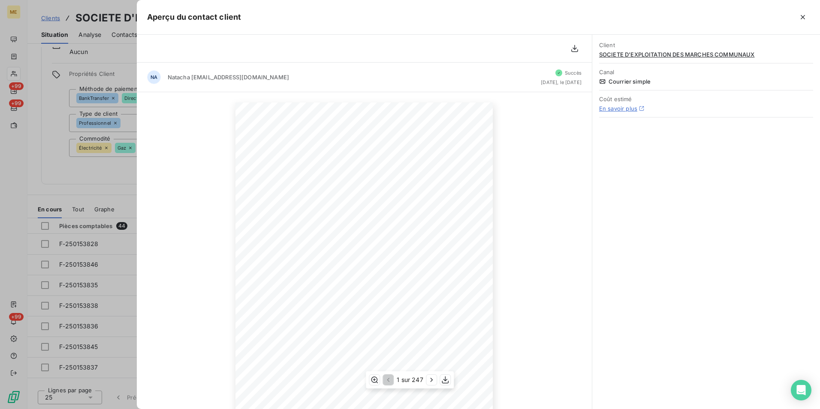
click at [260, 218] on span "Objet : Transmission des factures avec échéancier - SEMACO" at bounding box center [312, 218] width 105 height 4
drag, startPoint x: 269, startPoint y: 217, endPoint x: 360, endPoint y: 216, distance: 91.7
click at [360, 216] on span "Objet : Transmission des factures avec échéancier - SEMACO" at bounding box center [312, 218] width 105 height 4
drag, startPoint x: 360, startPoint y: 216, endPoint x: 346, endPoint y: 267, distance: 52.5
click at [346, 267] on span "Les prochains virements doivent être effectuées sur notre nouveau RIB MET Franc…" at bounding box center [376, 265] width 232 height 4
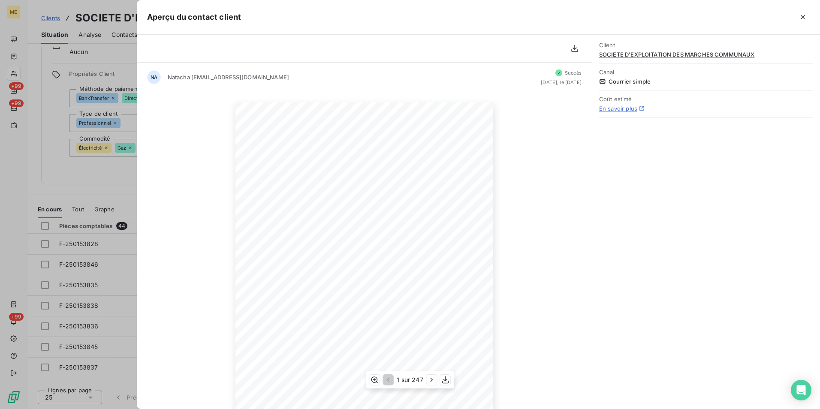
click at [260, 271] on div "10 juillet 2025 Objet : Transmission des factures avec échéancier - SEMACO Mada…" at bounding box center [363, 284] width 257 height 364
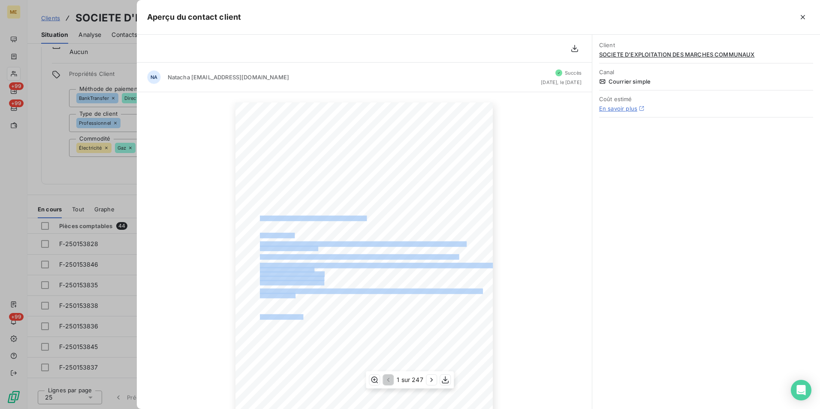
drag, startPoint x: 257, startPoint y: 218, endPoint x: 300, endPoint y: 316, distance: 107.3
click at [300, 316] on div "10 juillet 2025 Objet : Transmission des factures avec échéancier - SEMACO Mada…" at bounding box center [363, 284] width 257 height 364
drag, startPoint x: 257, startPoint y: 234, endPoint x: 300, endPoint y: 314, distance: 90.7
click at [300, 314] on div "10 juillet 2025 Objet : Transmission des factures avec échéancier - SEMACO Mada…" at bounding box center [363, 284] width 257 height 364
copy div "Madame, Monsieur, Suite à votre demande, veuillez trouver ci joint les factures…"
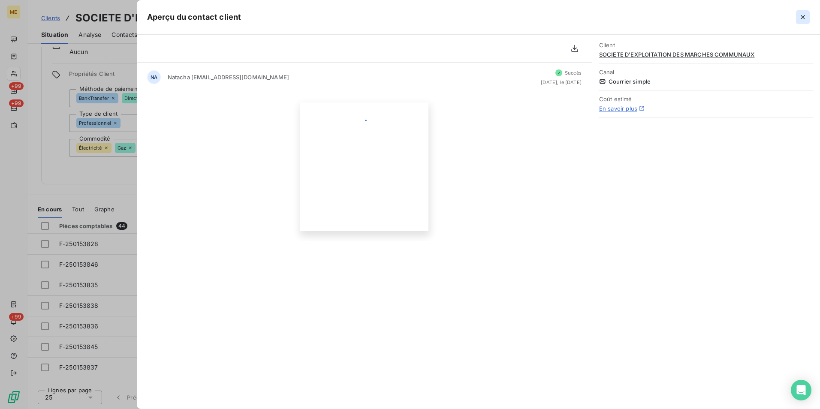
click at [799, 16] on icon "button" at bounding box center [802, 17] width 9 height 9
